Goal: Check status: Check status

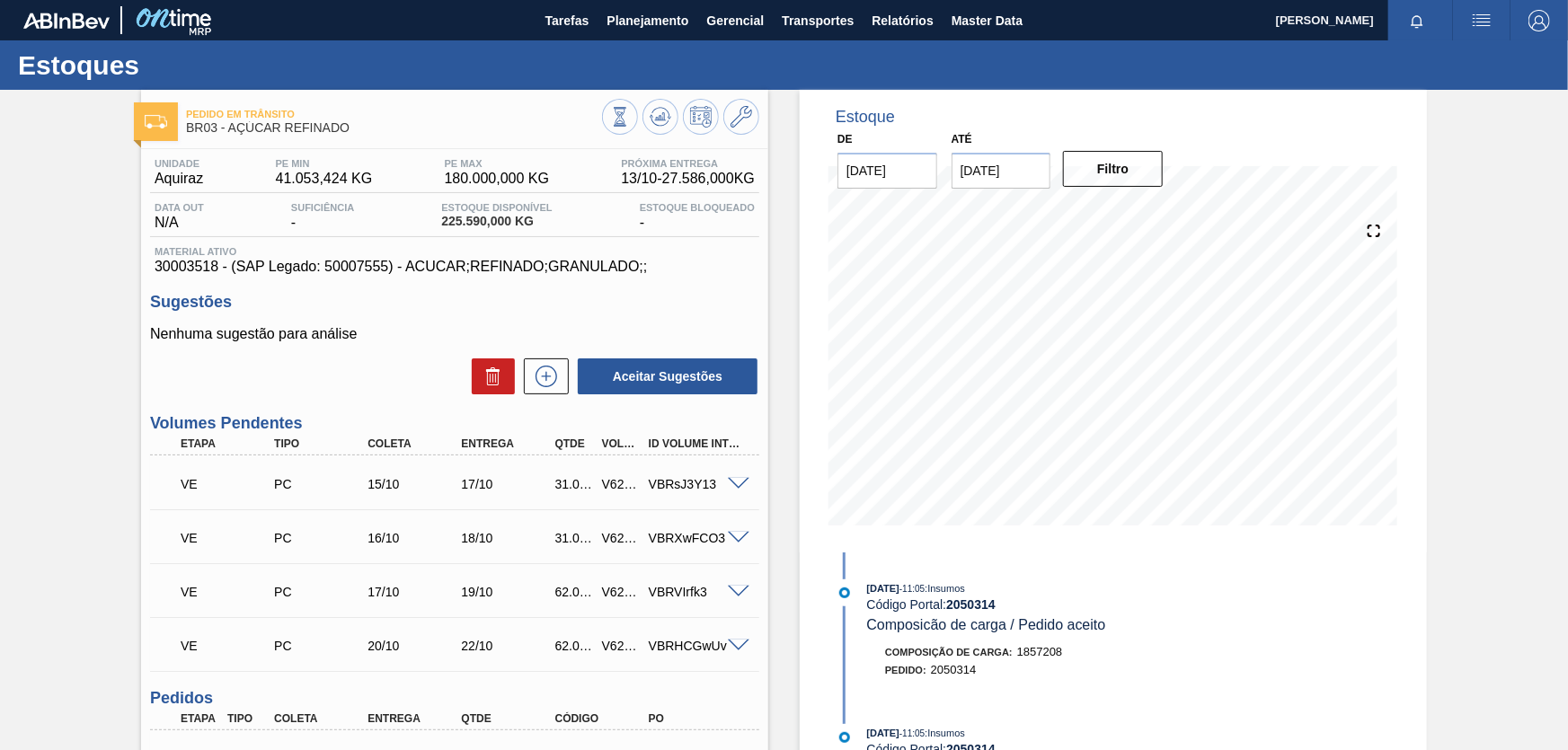
scroll to position [646, 0]
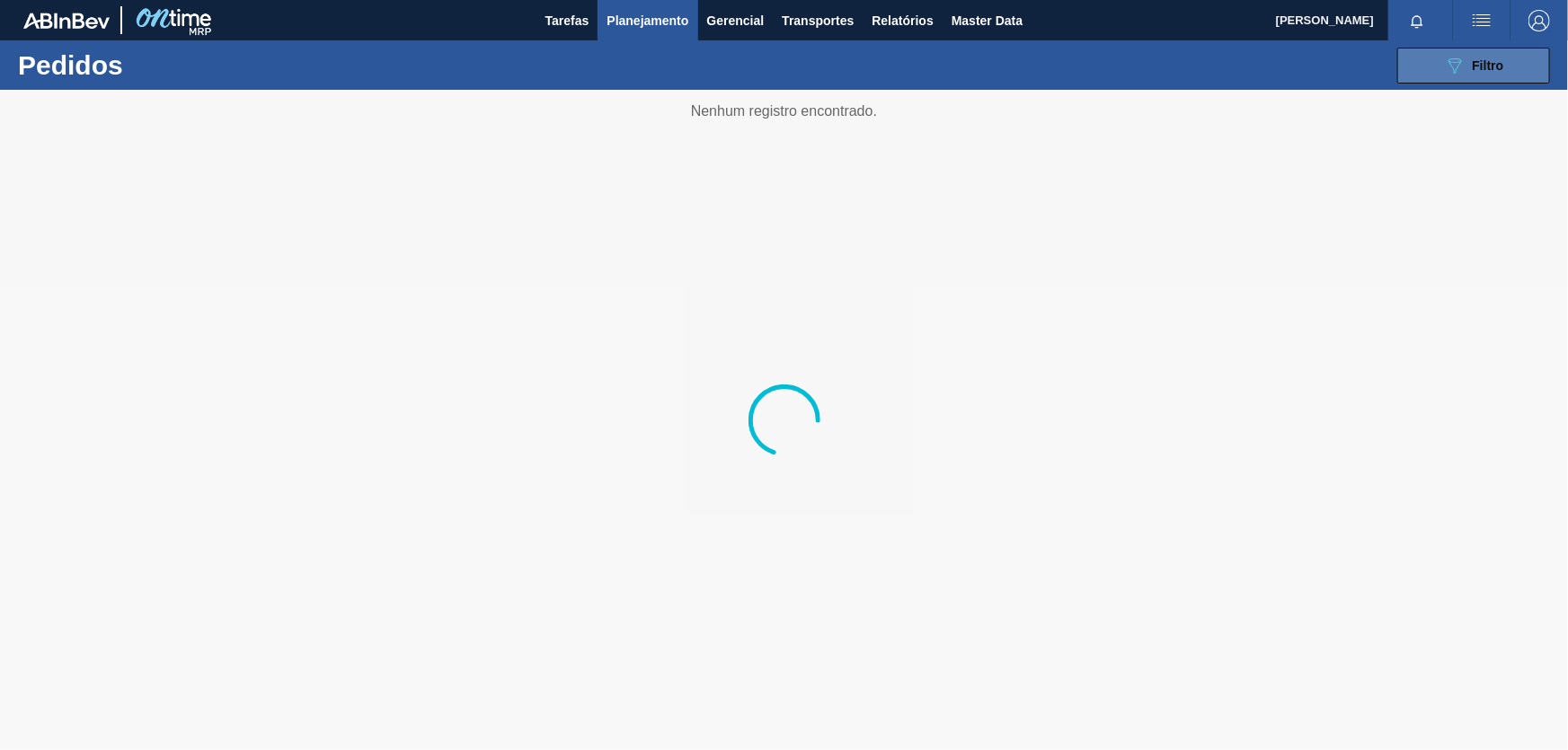
click at [1471, 68] on div "089F7B8B-B2A5-4AFE-B5C0-19BA573D28AC Filtro" at bounding box center [1473, 66] width 60 height 22
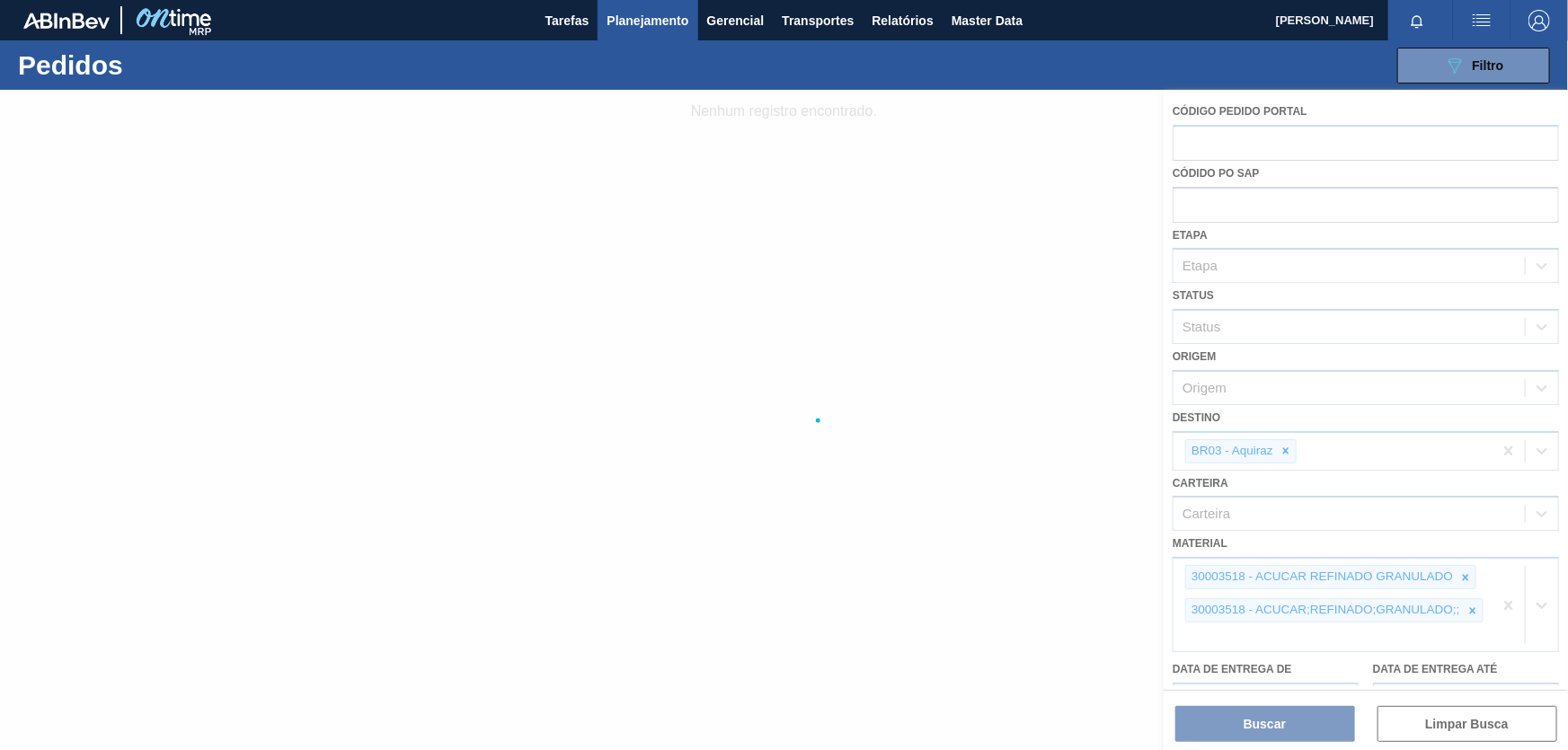
click at [1511, 601] on div at bounding box center [784, 420] width 1568 height 661
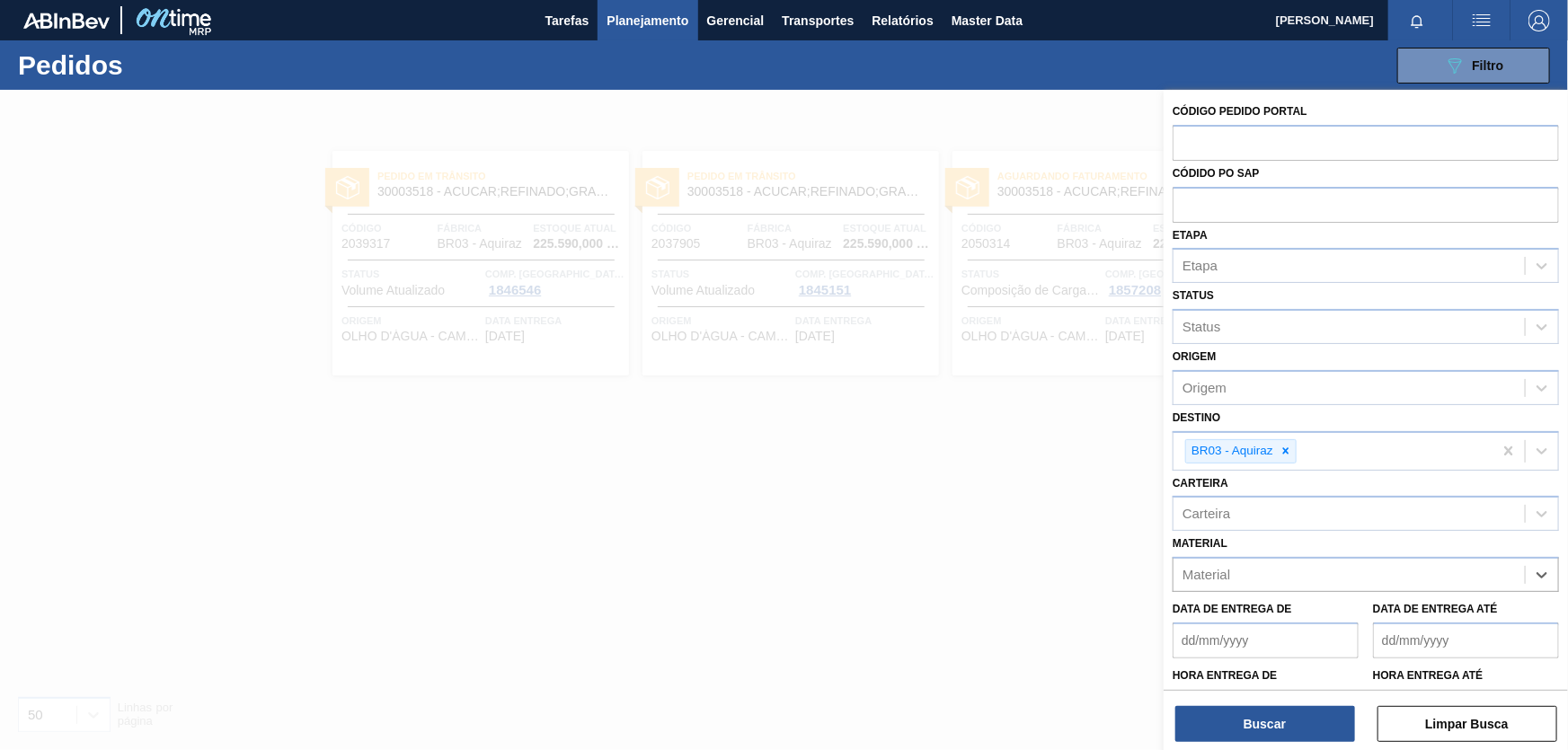
paste input "30003588"
type input "30003588"
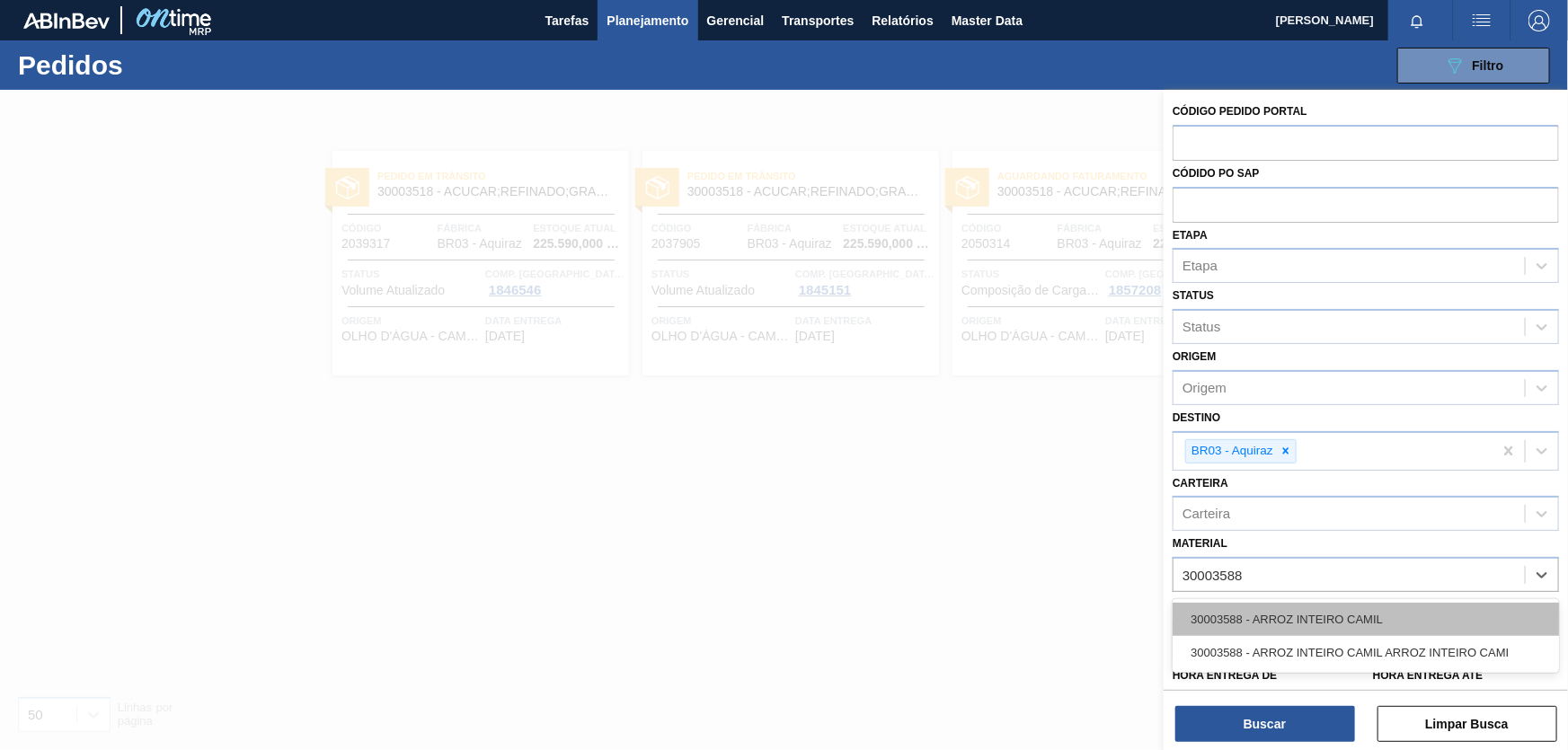
click at [1428, 614] on div "30003588 - ARROZ INTEIRO CAMIL" at bounding box center [1365, 619] width 386 height 33
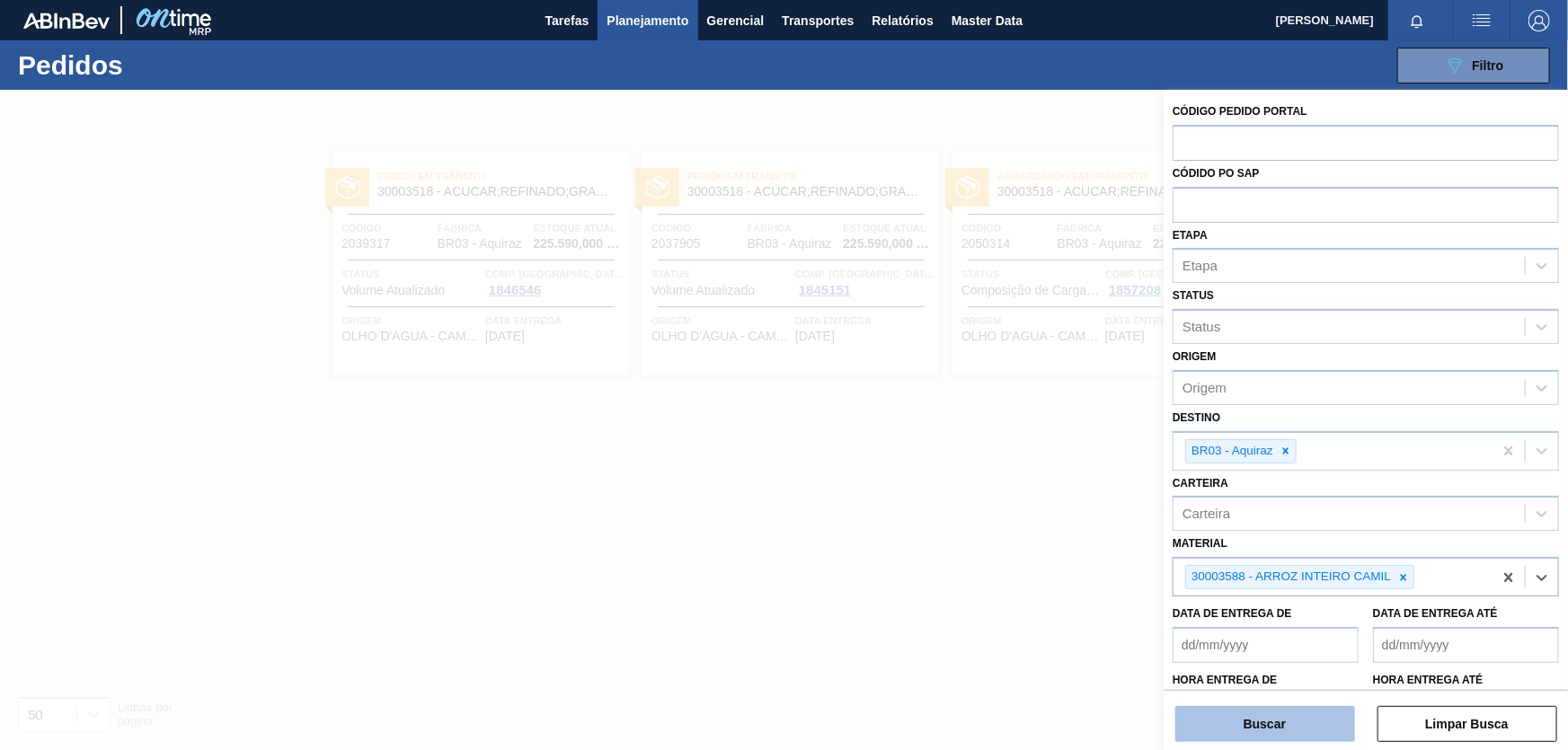
click at [1316, 719] on button "Buscar" at bounding box center [1264, 723] width 180 height 36
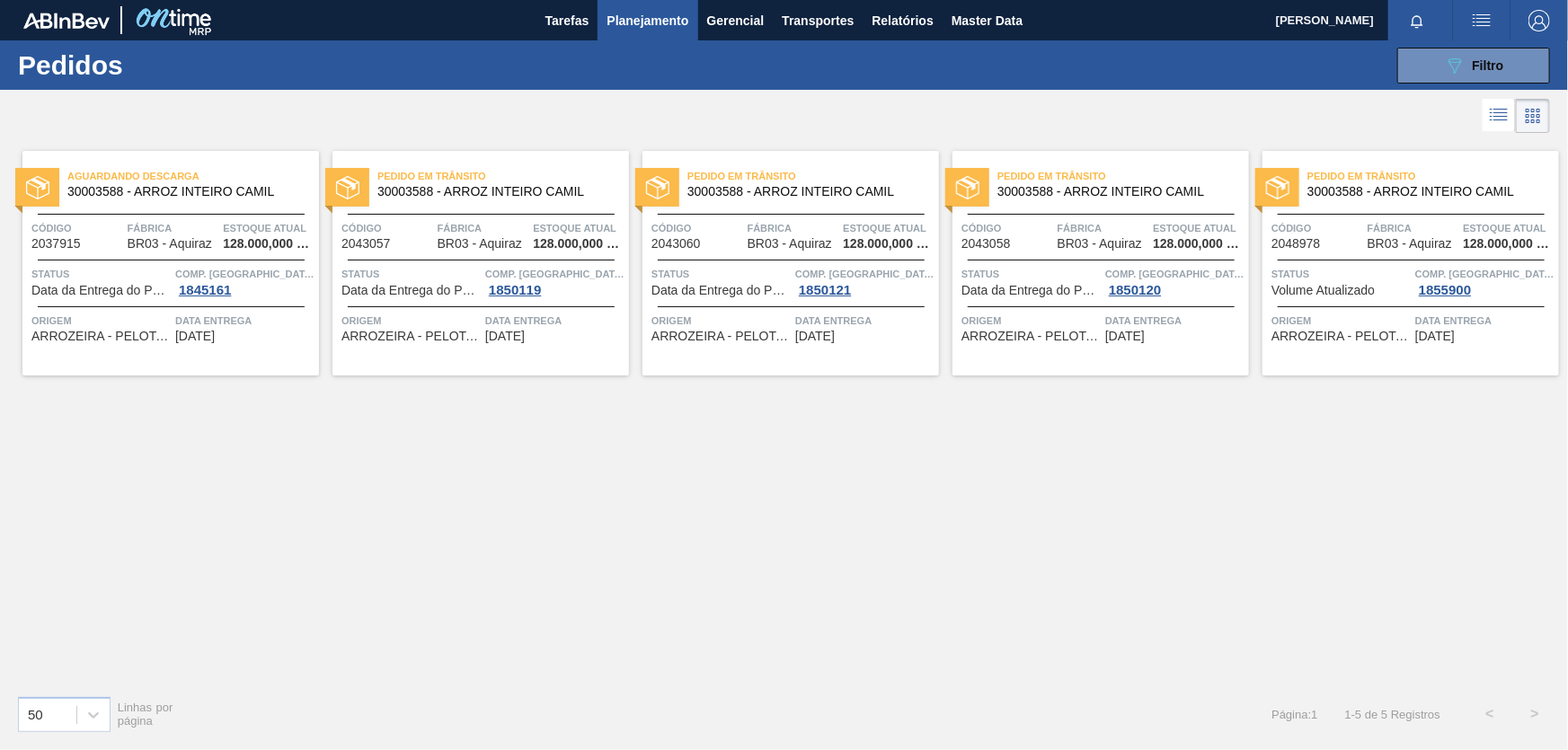
click at [67, 272] on span "Status" at bounding box center [101, 274] width 140 height 18
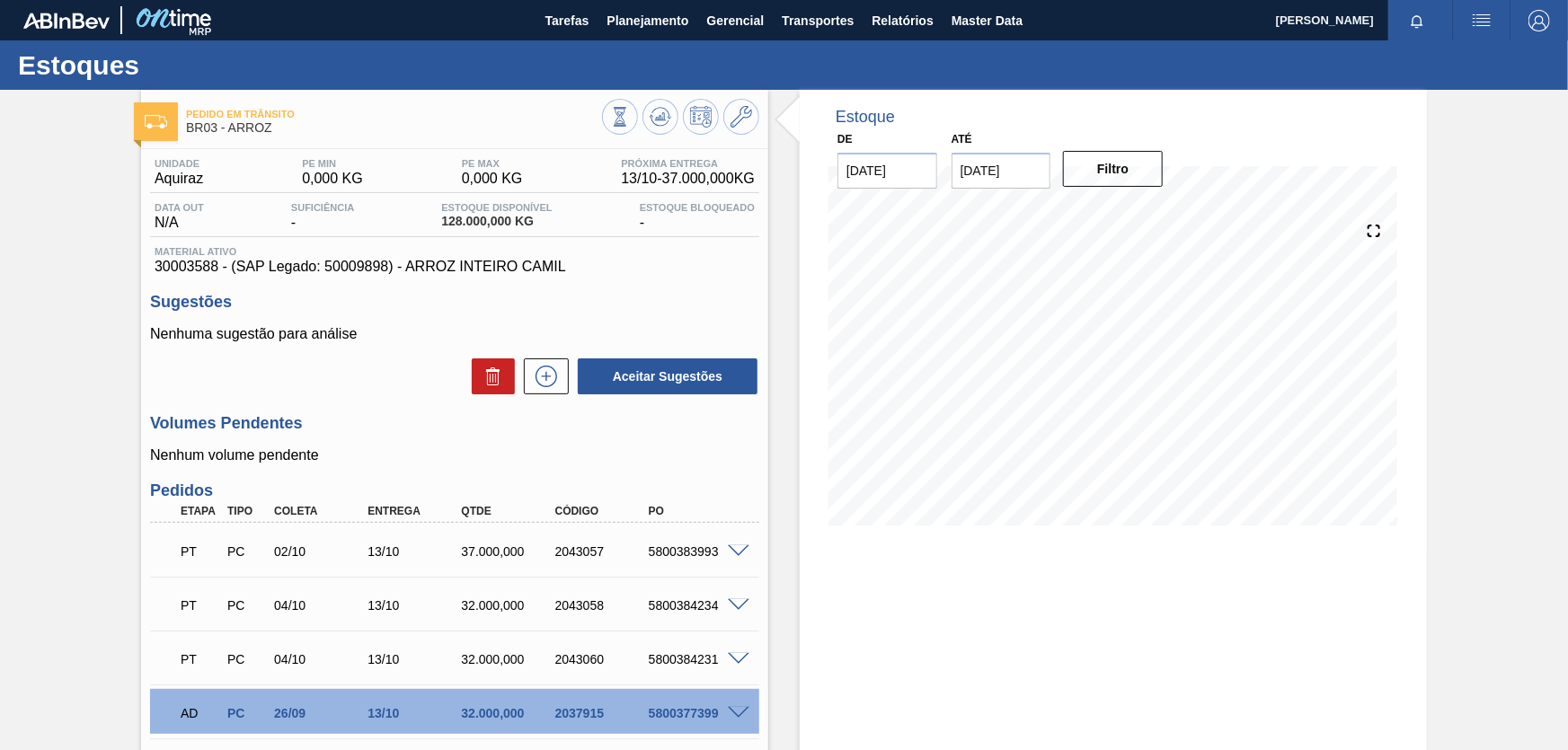
scroll to position [195, 0]
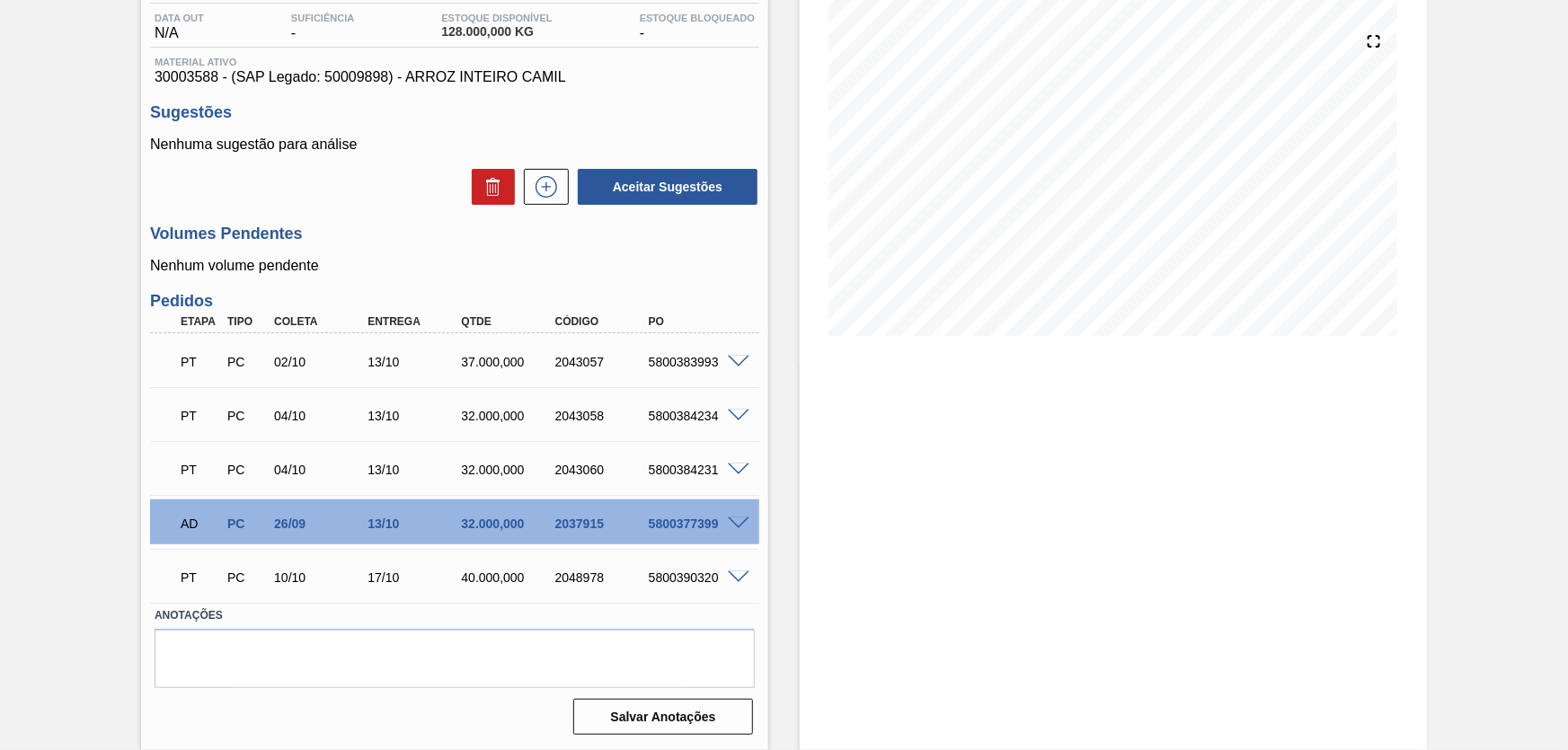
click at [728, 361] on span at bounding box center [738, 363] width 22 height 14
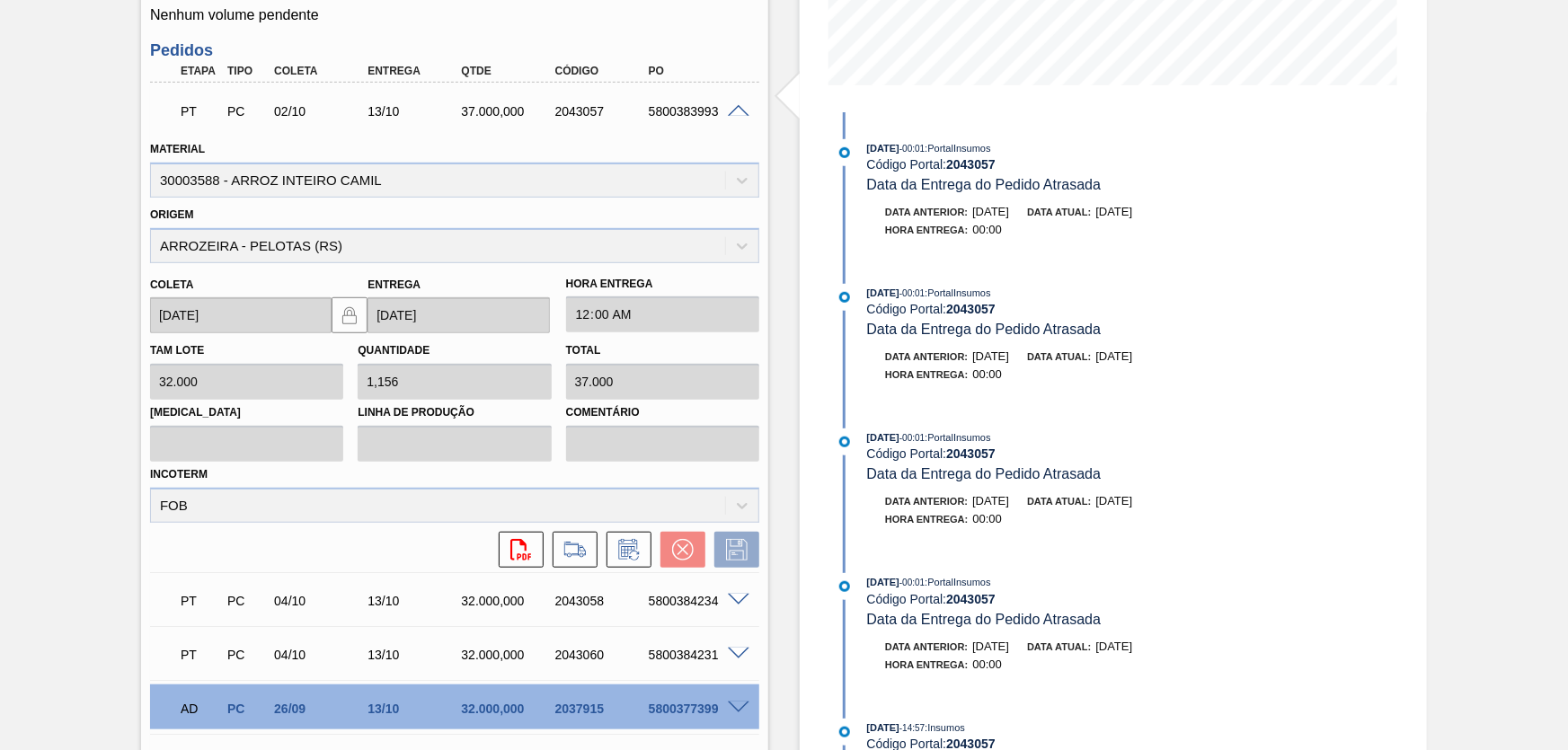
scroll to position [603, 0]
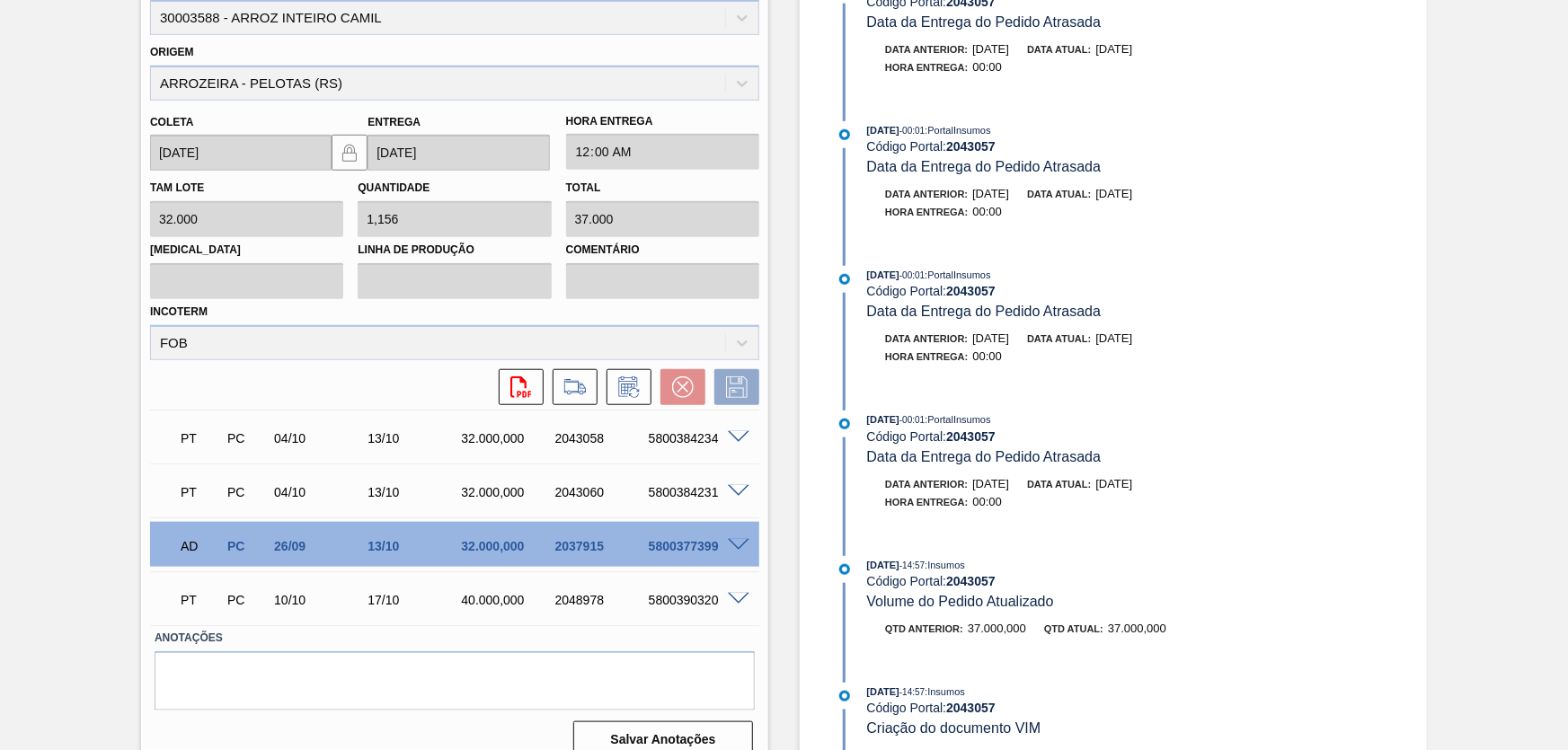
click at [734, 440] on span at bounding box center [738, 438] width 22 height 14
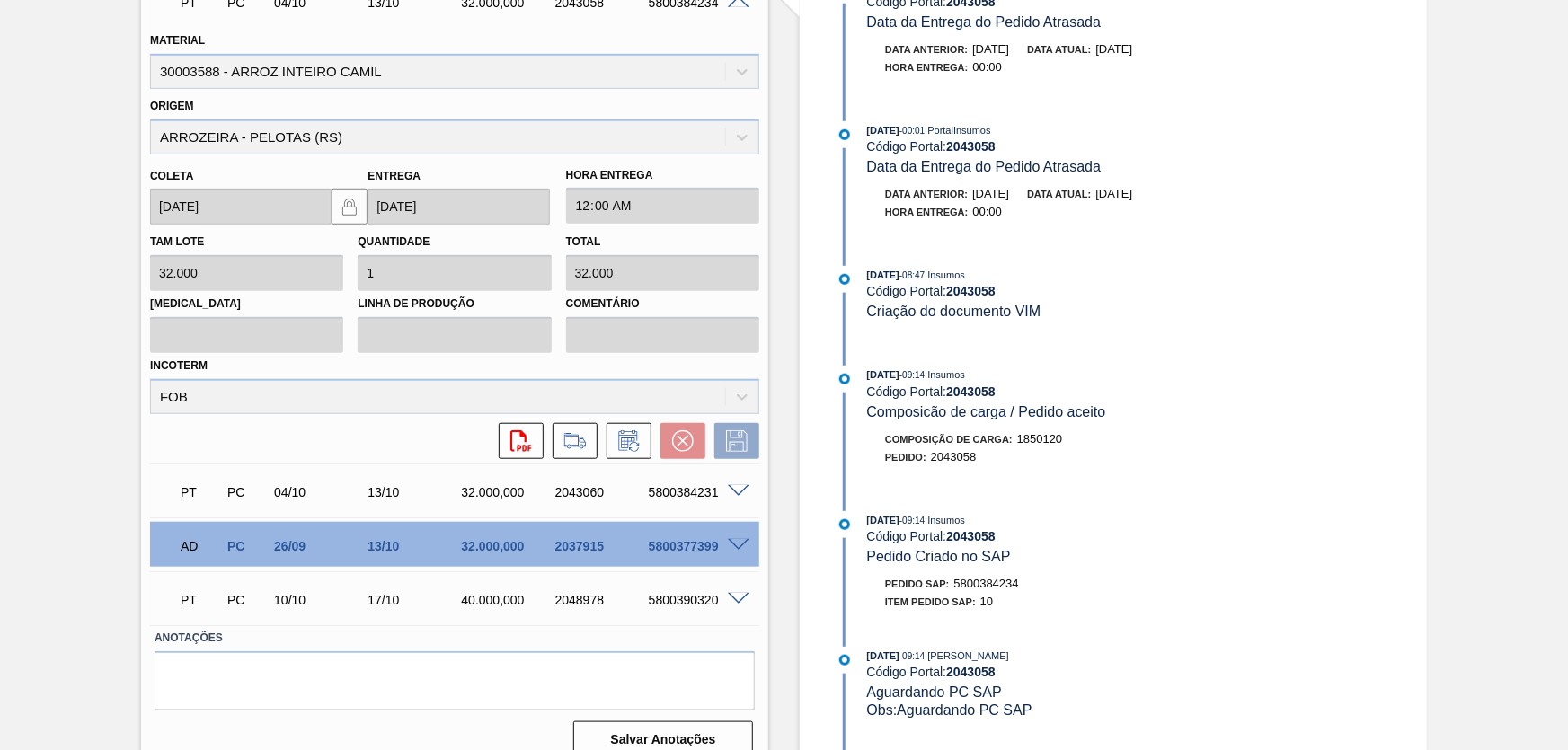
click at [734, 492] on span at bounding box center [738, 491] width 22 height 14
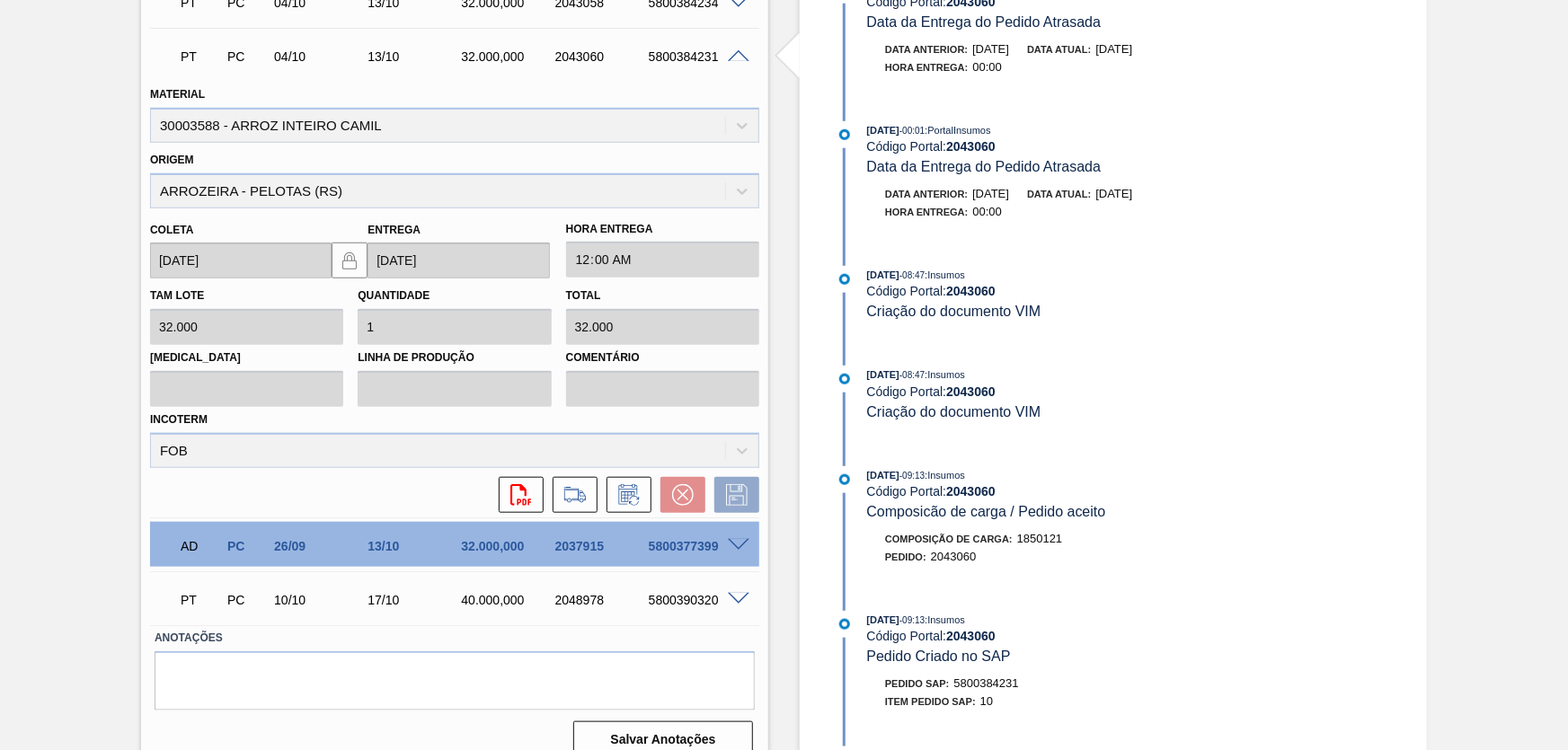
click at [697, 552] on div "5800377399" at bounding box center [696, 546] width 104 height 15
copy div "5800377399"
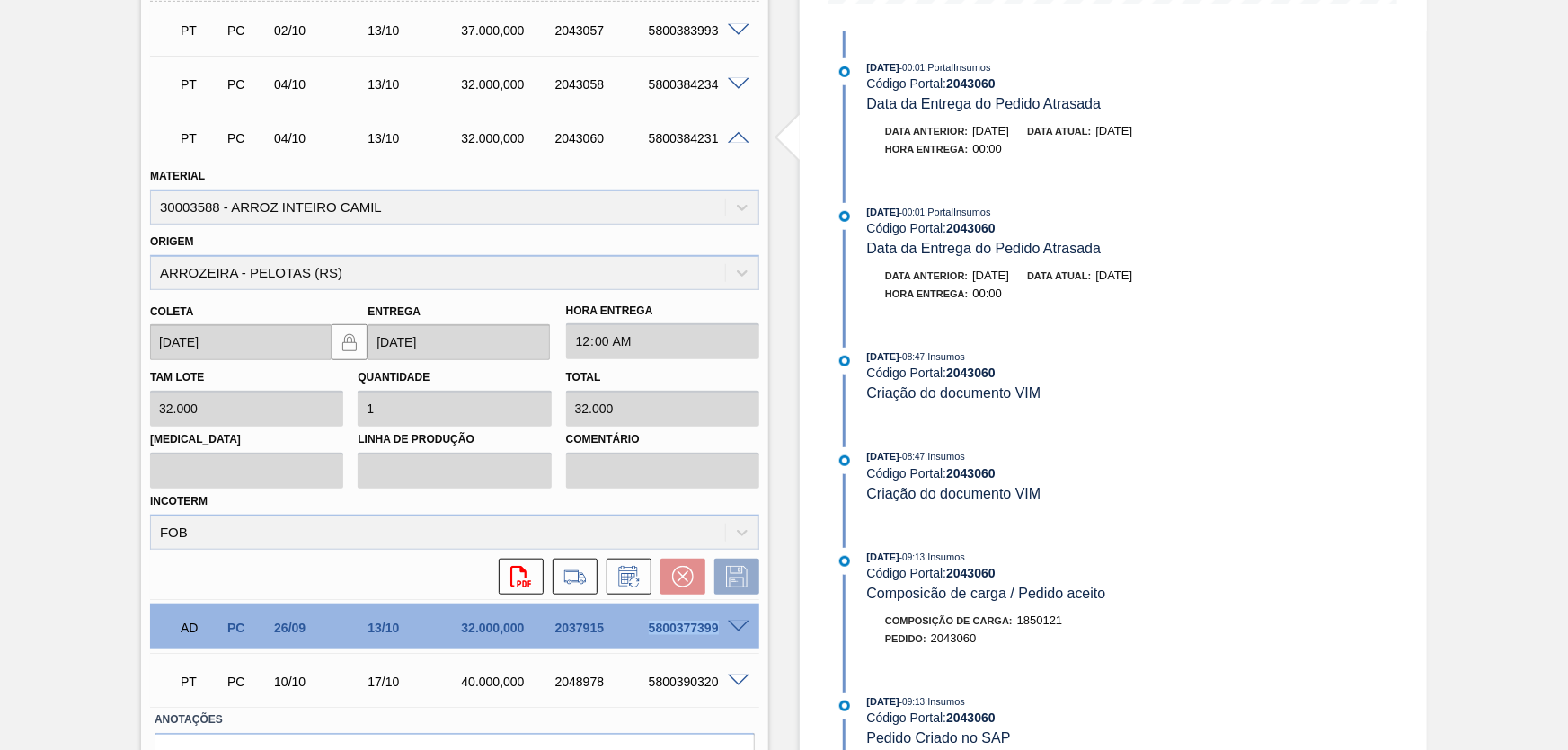
scroll to position [440, 0]
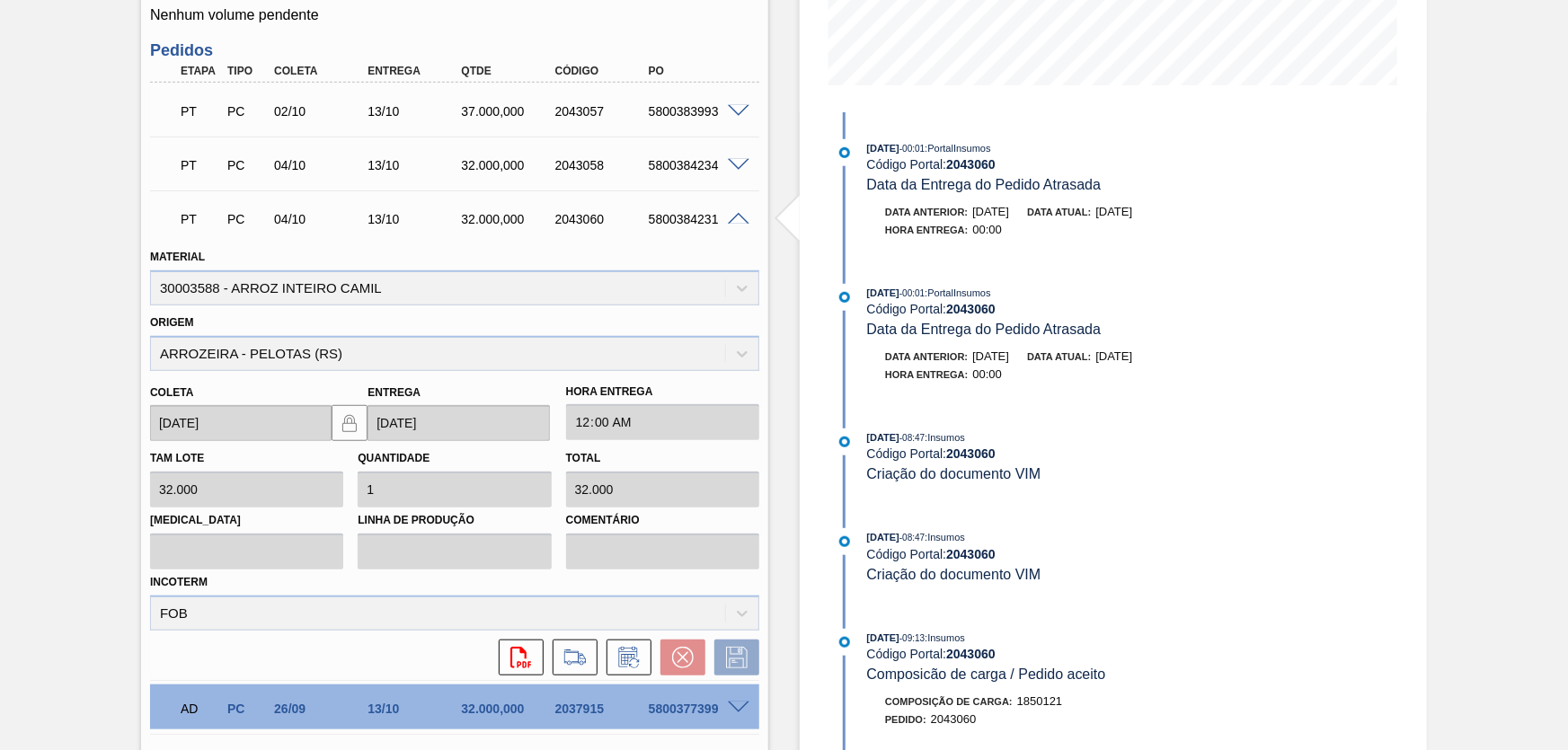
click at [679, 119] on div "5800383993" at bounding box center [696, 111] width 104 height 15
copy div "5800383993"
click at [657, 171] on div "5800384234" at bounding box center [696, 165] width 104 height 15
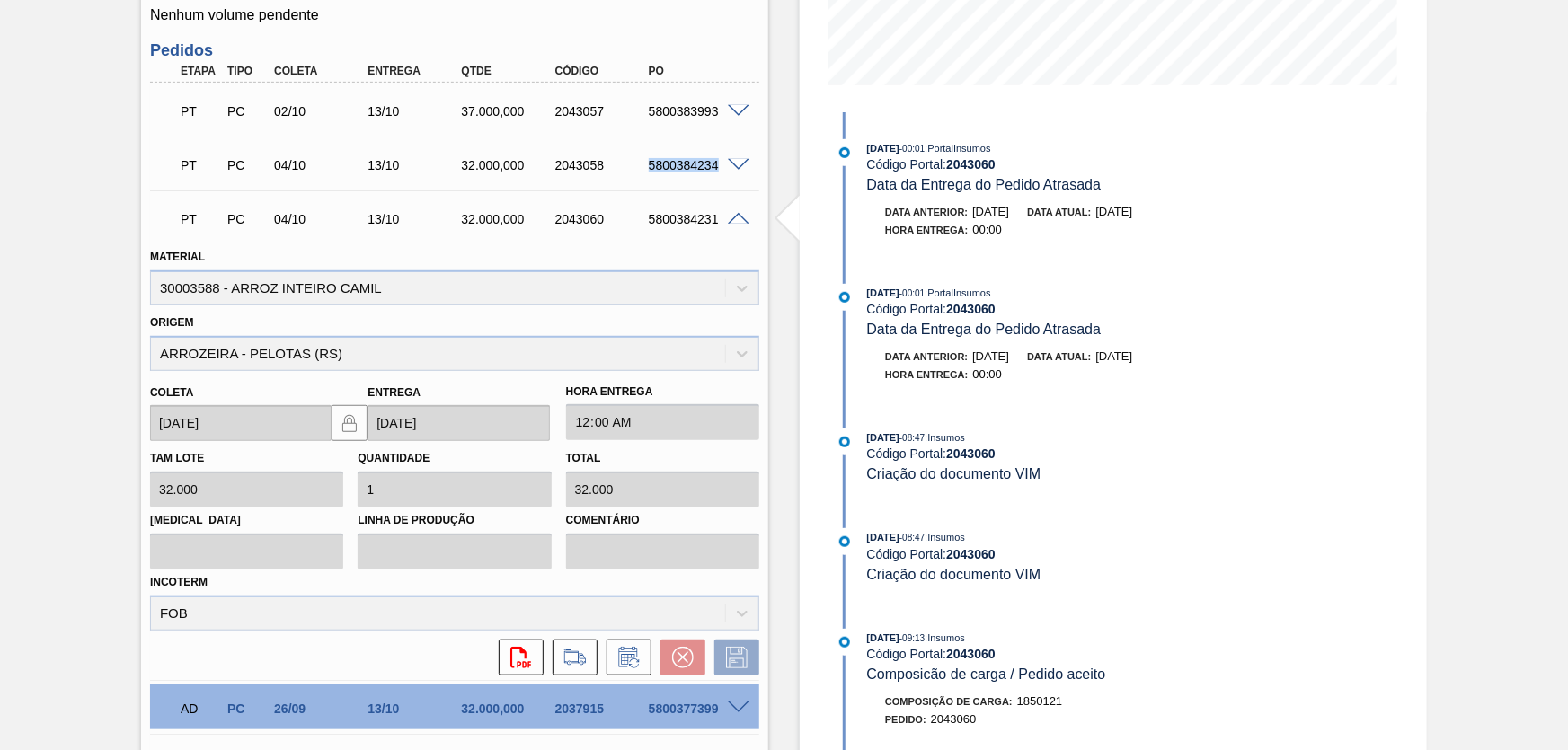
copy div "5800384234"
click at [679, 217] on div "5800384231" at bounding box center [696, 219] width 104 height 15
copy div "5800384231"
click at [740, 224] on span at bounding box center [738, 220] width 22 height 14
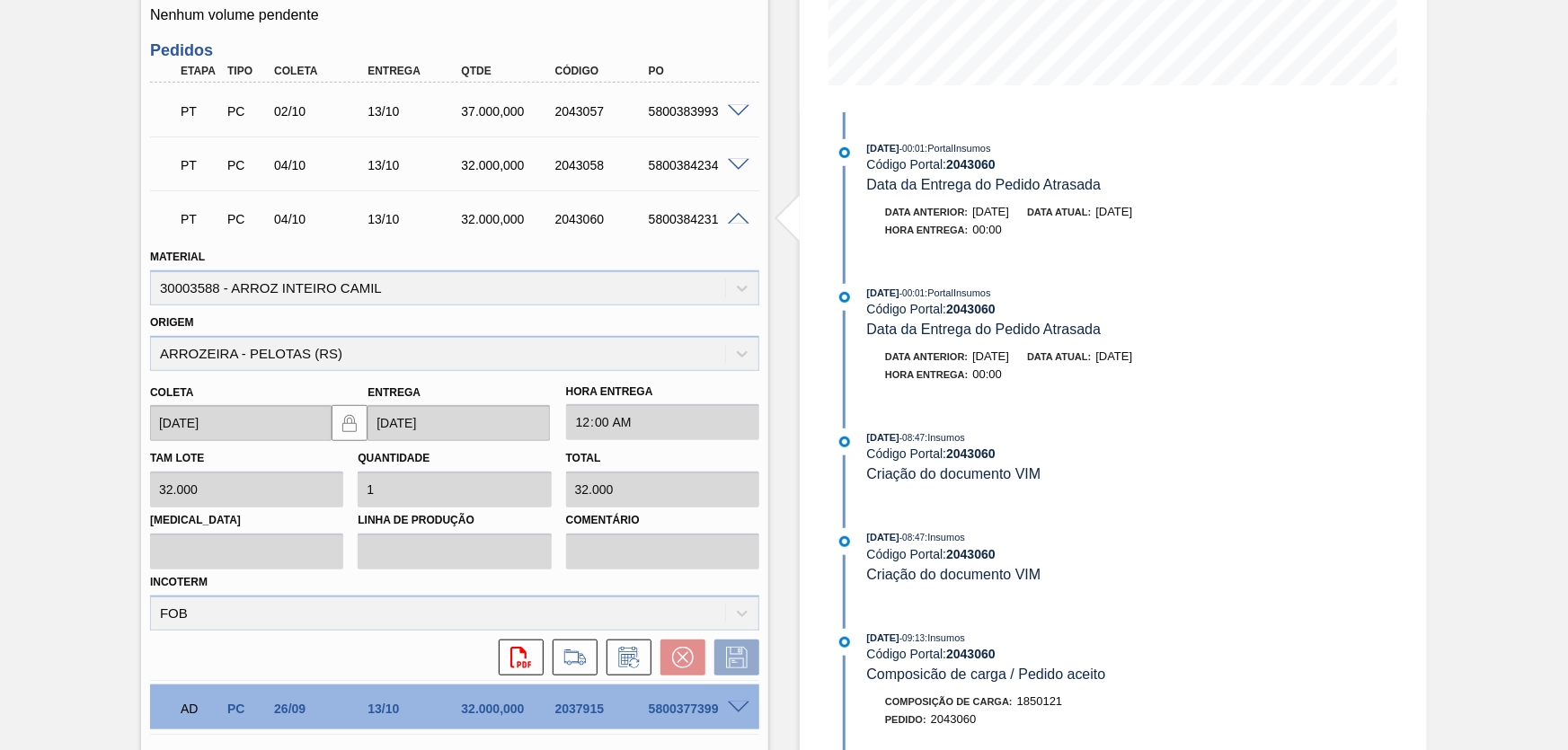
scroll to position [195, 0]
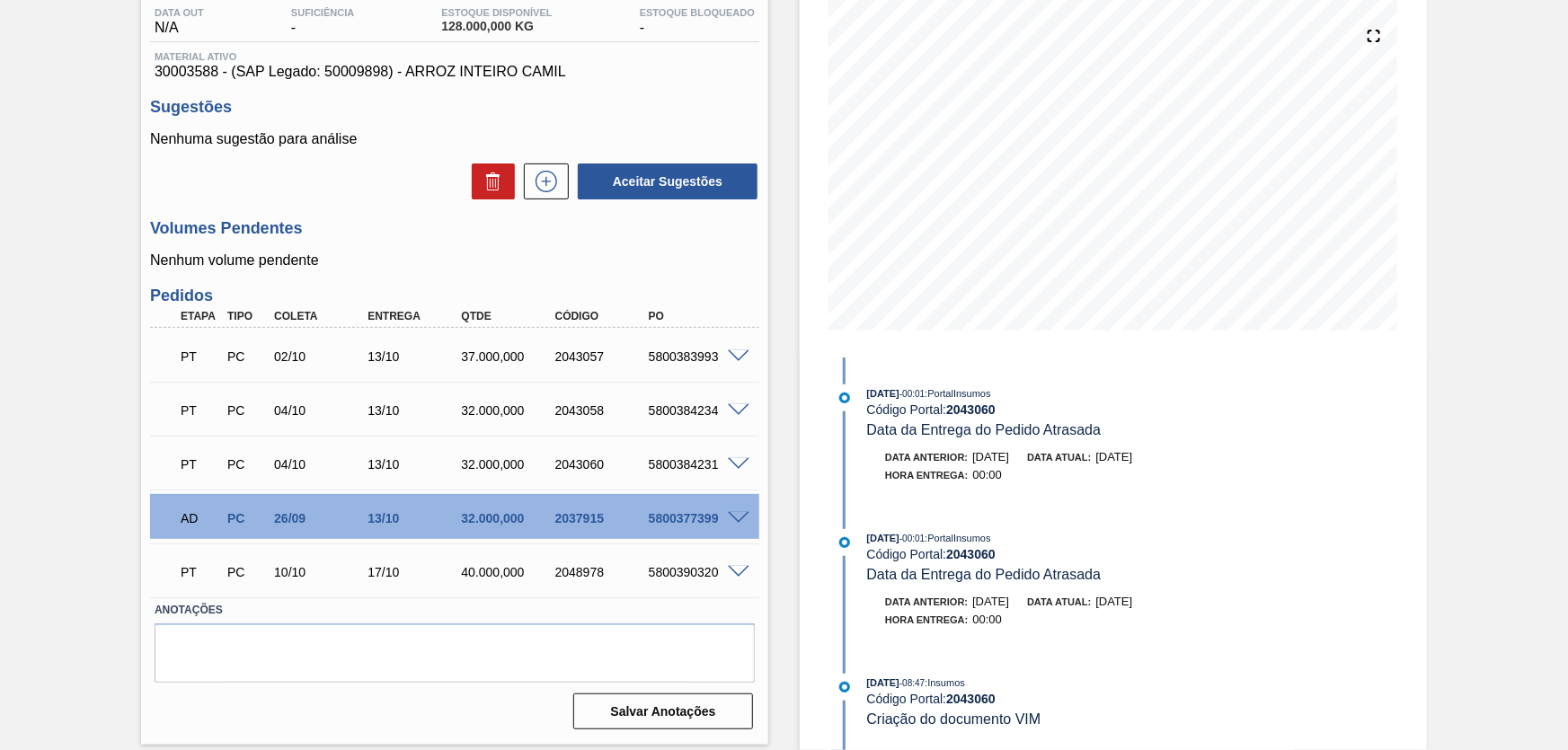
click at [672, 523] on div "5800377399" at bounding box center [696, 518] width 104 height 15
copy div "5800377399"
